Goal: Task Accomplishment & Management: Use online tool/utility

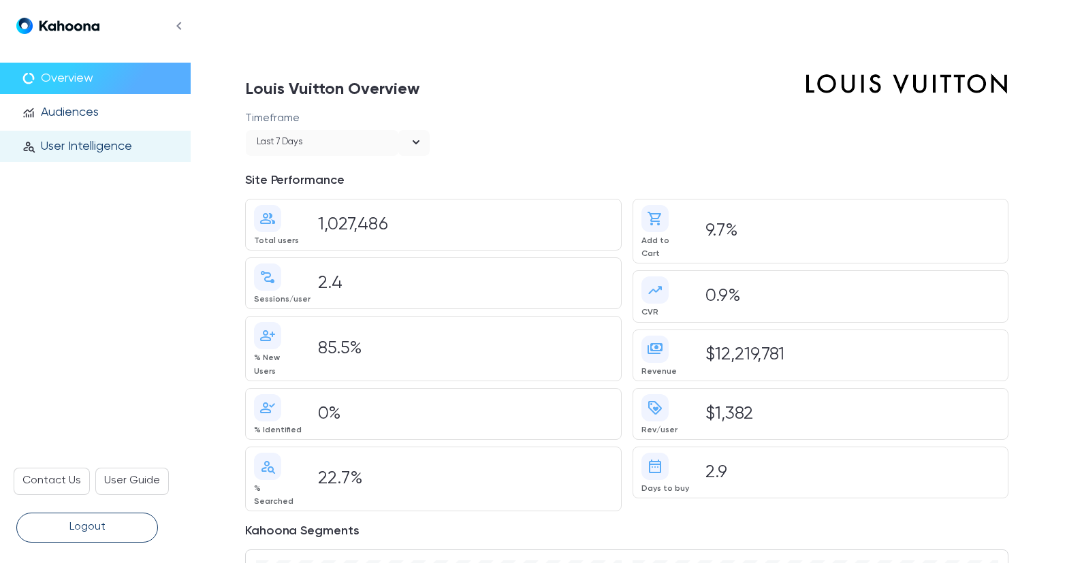
click at [122, 147] on p "User Intelligence" at bounding box center [86, 146] width 91 height 15
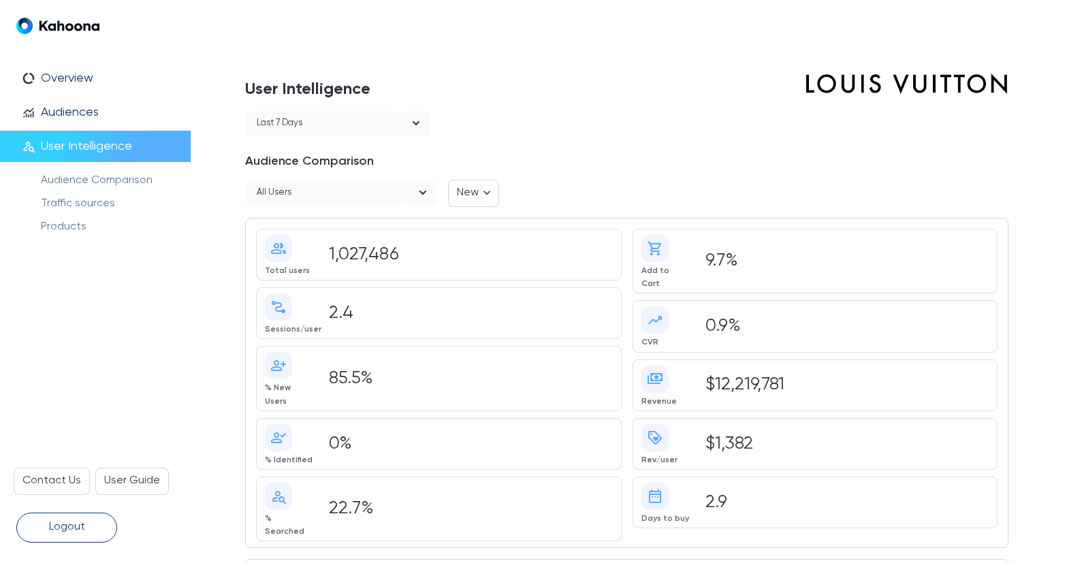
click at [287, 127] on div "Last 7 days" at bounding box center [280, 124] width 46 height 18
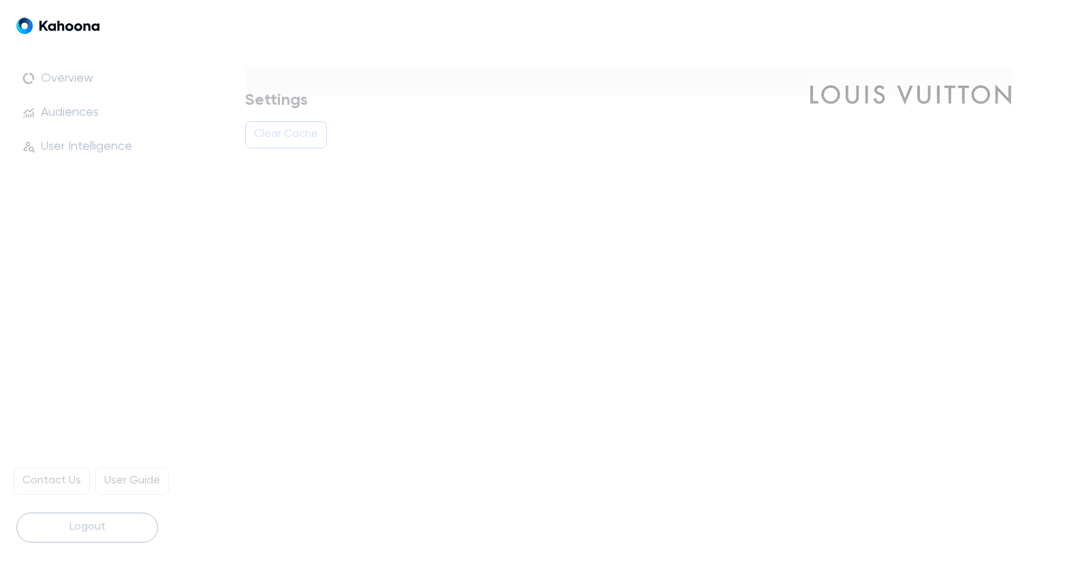
click at [289, 139] on p "Clear Cache" at bounding box center [286, 135] width 64 height 18
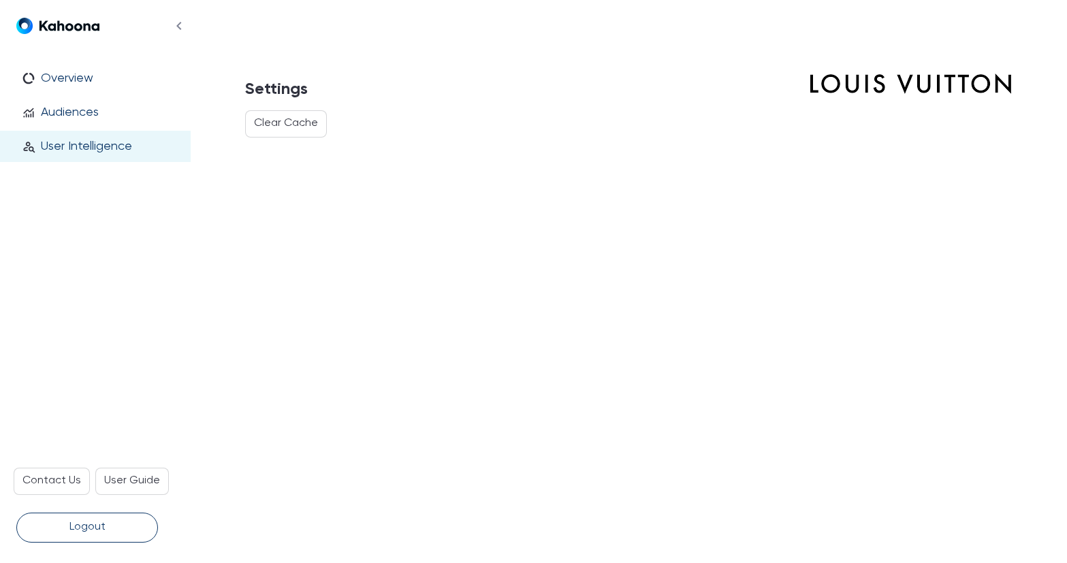
click at [123, 146] on p "User Intelligence" at bounding box center [86, 146] width 91 height 15
